Goal: Task Accomplishment & Management: Complete application form

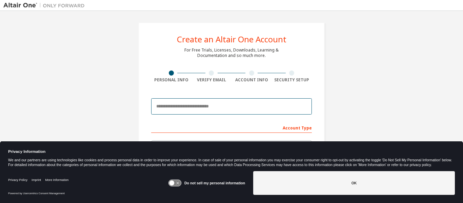
click at [186, 107] on input "email" at bounding box center [231, 106] width 161 height 16
type input "**********"
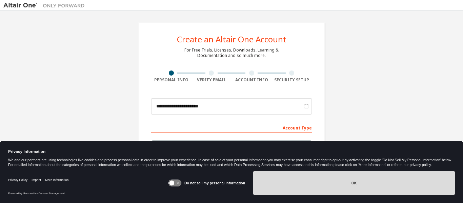
click at [377, 185] on button "OK" at bounding box center [354, 183] width 202 height 24
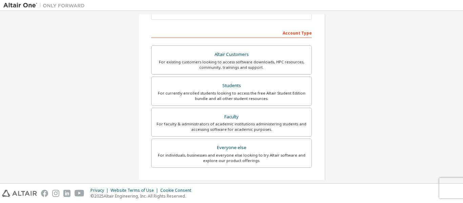
scroll to position [101, 0]
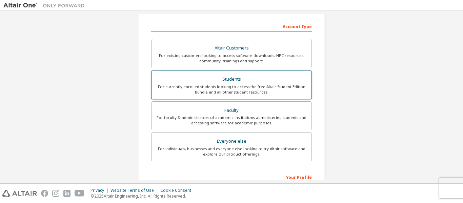
click at [237, 80] on div "Students" at bounding box center [232, 79] width 152 height 9
click at [239, 88] on div "For currently enrolled students looking to access the free Altair Student Editi…" at bounding box center [232, 89] width 152 height 11
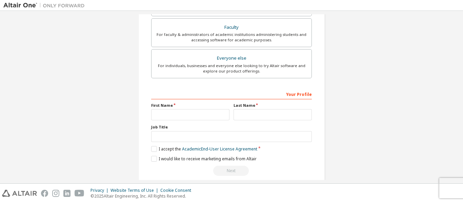
scroll to position [193, 0]
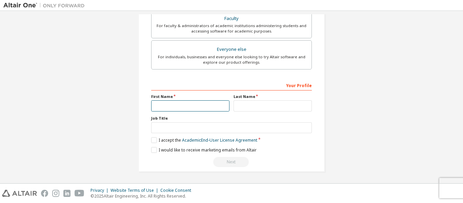
click at [186, 109] on input "text" at bounding box center [190, 105] width 78 height 11
type input "*****"
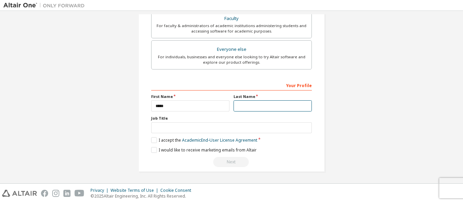
click at [246, 104] on input "text" at bounding box center [273, 105] width 78 height 11
type input "*****"
click at [153, 140] on label "I accept the Academic End-User License Agreement" at bounding box center [204, 140] width 106 height 6
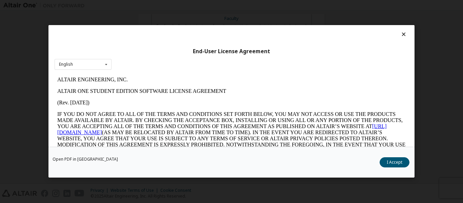
scroll to position [0, 0]
click at [399, 161] on button "I Accept" at bounding box center [395, 163] width 30 height 10
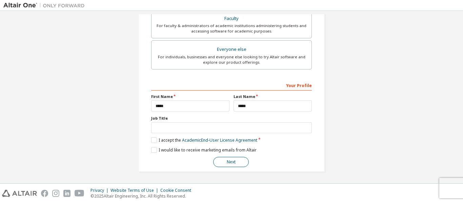
click at [229, 158] on button "Next" at bounding box center [231, 162] width 36 height 10
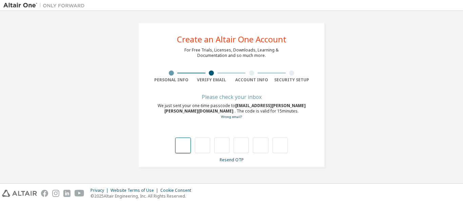
type input "*"
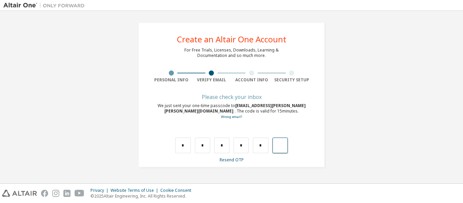
type input "*"
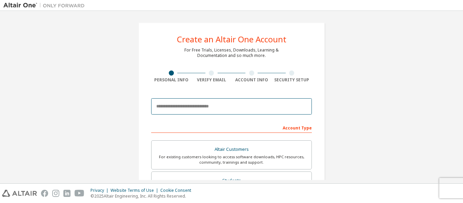
click at [169, 104] on input "email" at bounding box center [231, 106] width 161 height 16
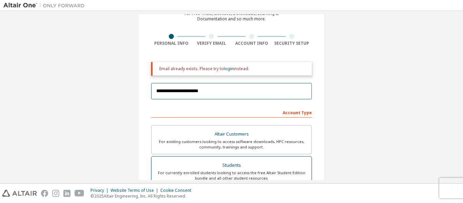
scroll to position [34, 0]
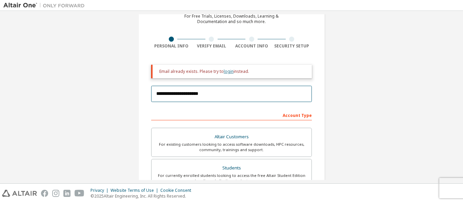
type input "**********"
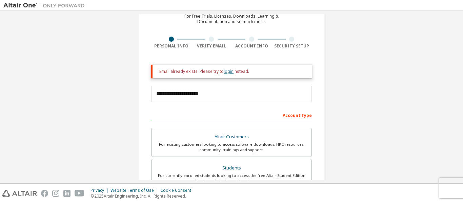
click at [229, 72] on link "login" at bounding box center [229, 72] width 10 height 6
